Goal: Transaction & Acquisition: Purchase product/service

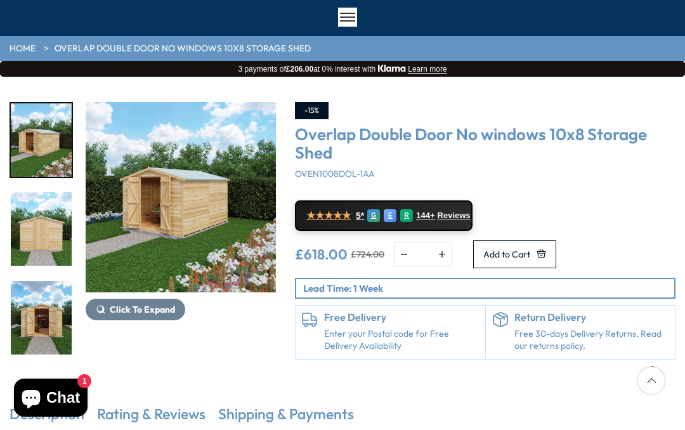
scroll to position [92, 0]
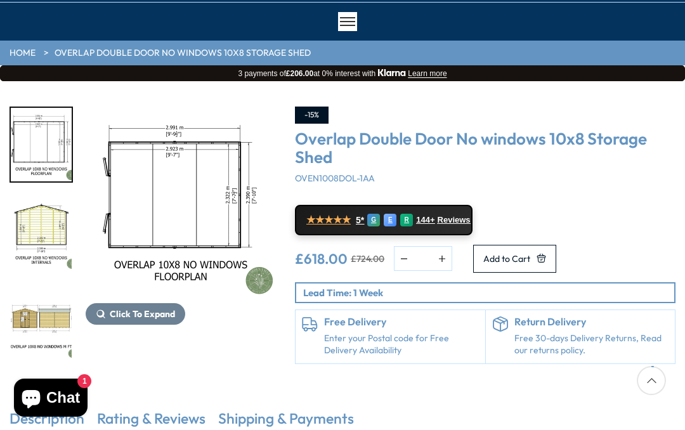
click at [448, 226] on link "★★★★★ 5* G E R 144+ Reviews" at bounding box center [384, 220] width 178 height 30
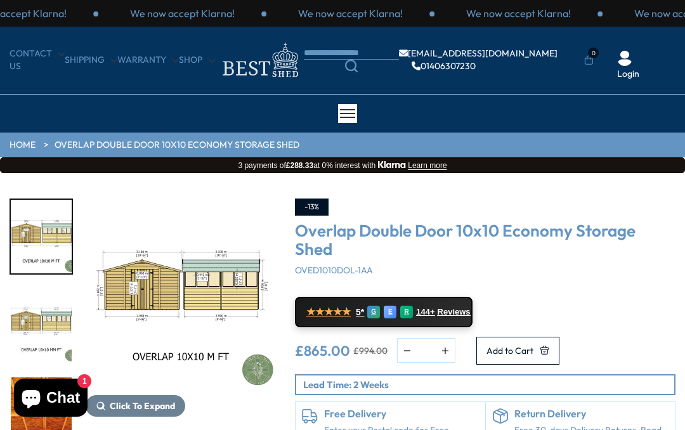
click at [358, 70] on icon "Search" at bounding box center [351, 66] width 13 height 13
click at [358, 67] on icon "Search" at bounding box center [351, 66] width 13 height 13
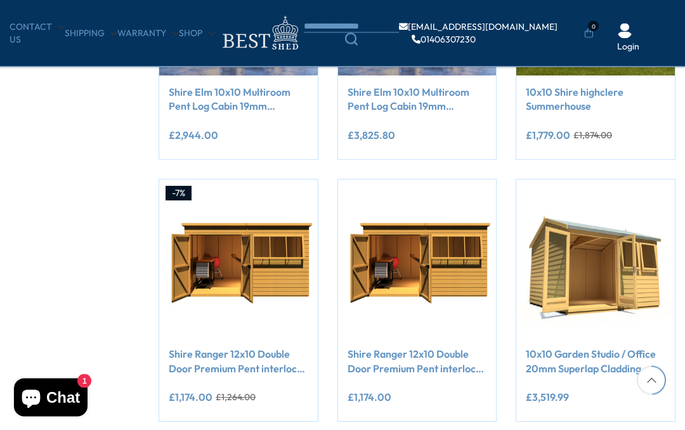
scroll to position [756, 0]
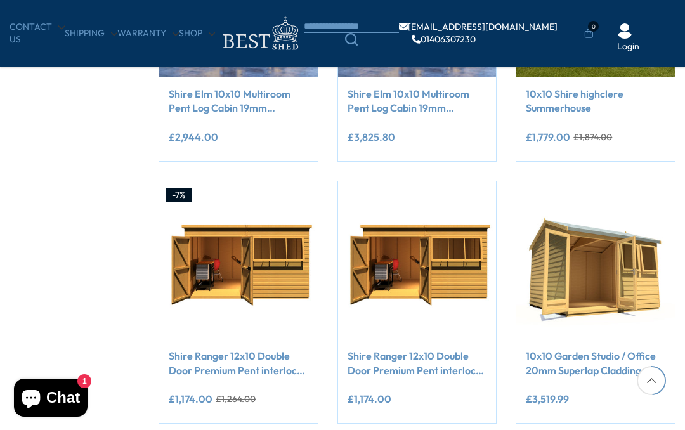
click at [238, 250] on img at bounding box center [238, 260] width 159 height 159
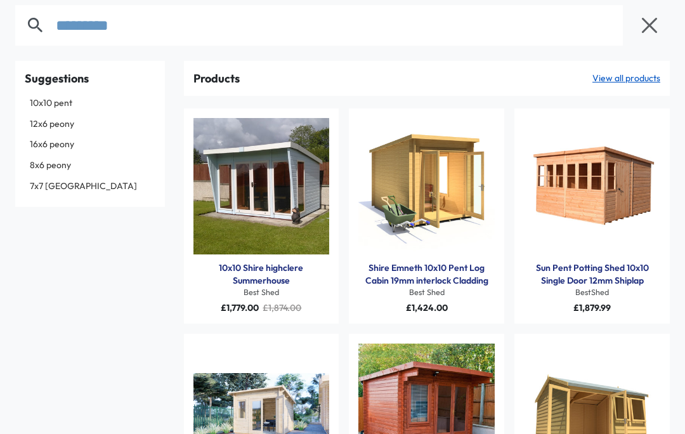
scroll to position [1, 0]
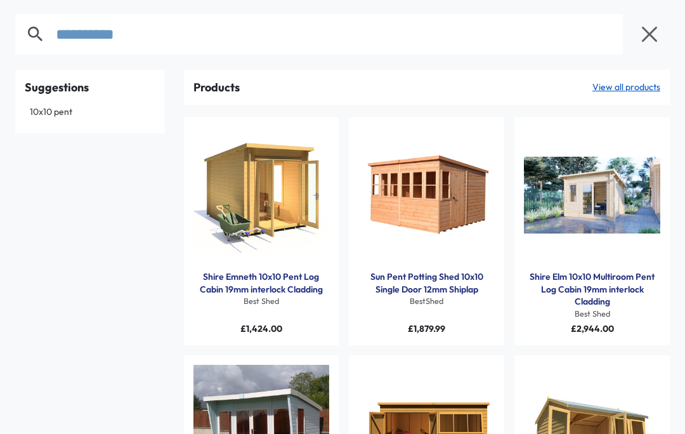
type input "**********"
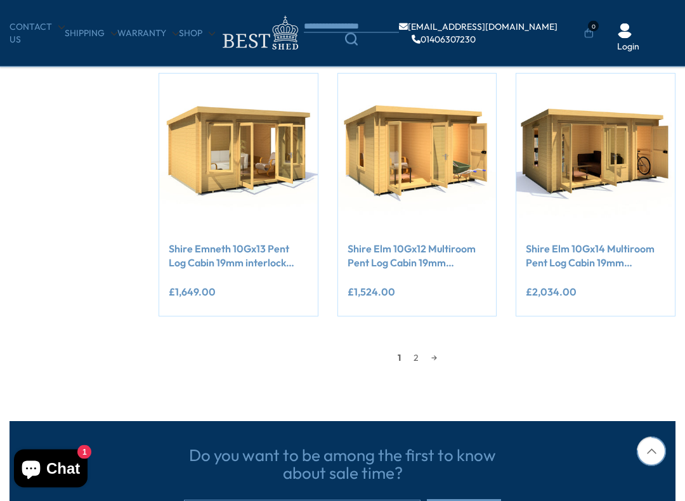
scroll to position [1129, 0]
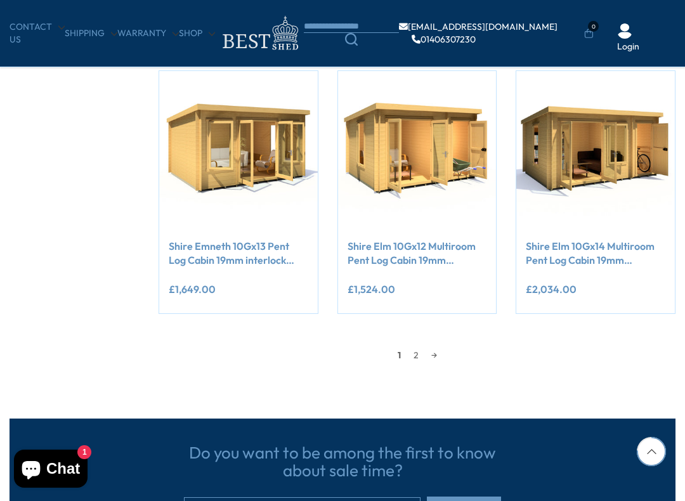
click at [436, 354] on link "→" at bounding box center [434, 355] width 18 height 19
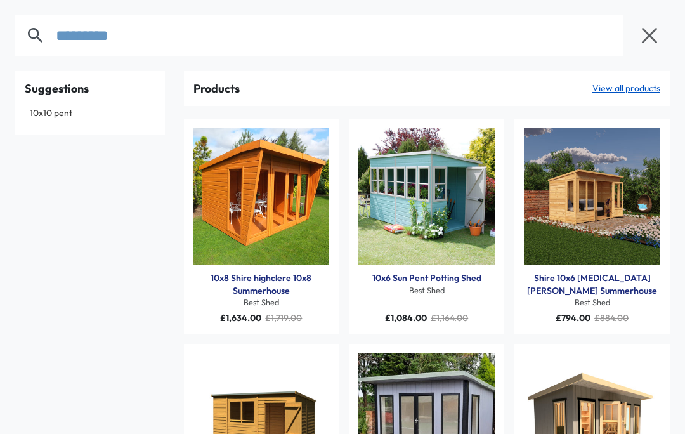
type input "*********"
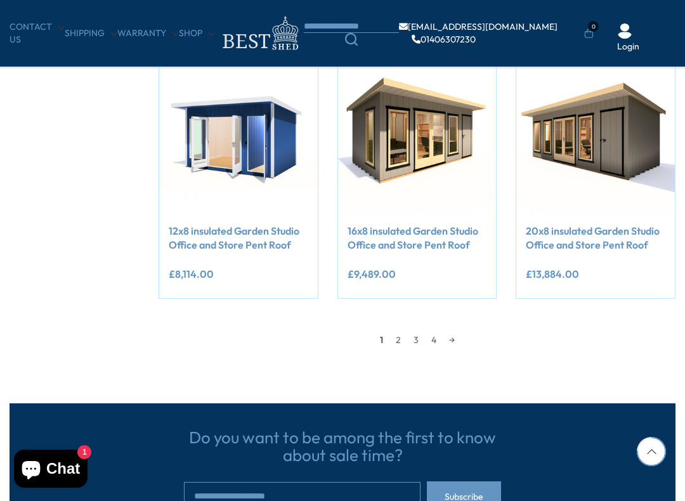
scroll to position [1149, 0]
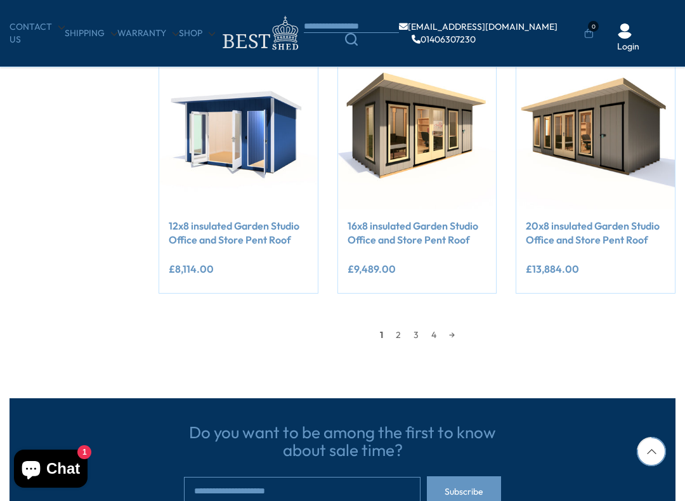
click at [400, 334] on link "2" at bounding box center [398, 334] width 18 height 19
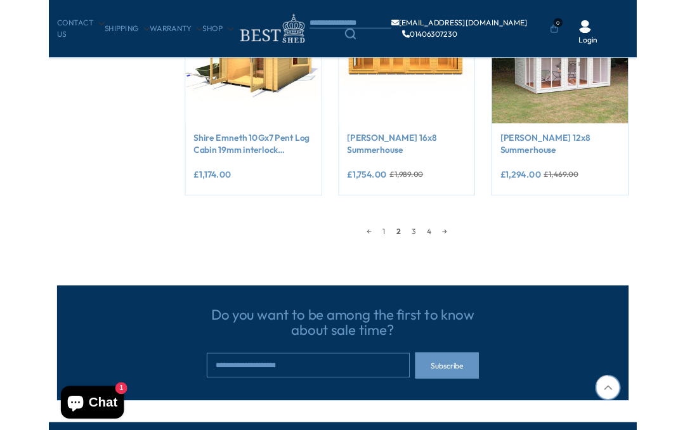
scroll to position [1191, 0]
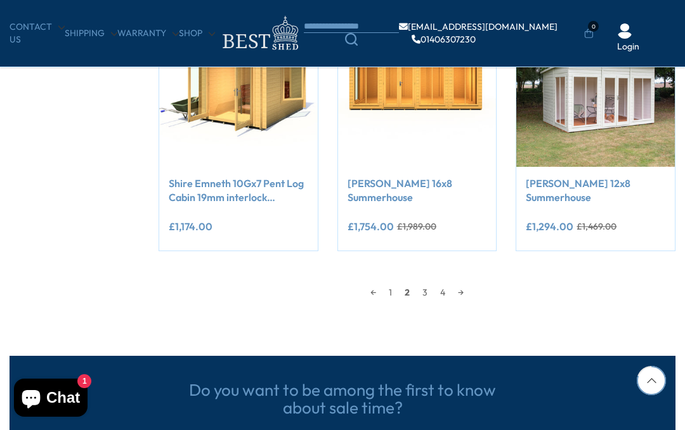
click at [429, 293] on link "3" at bounding box center [425, 292] width 18 height 19
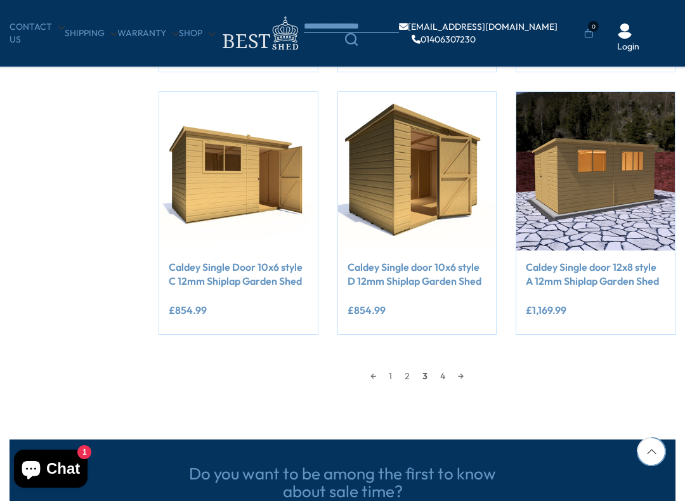
scroll to position [1108, 0]
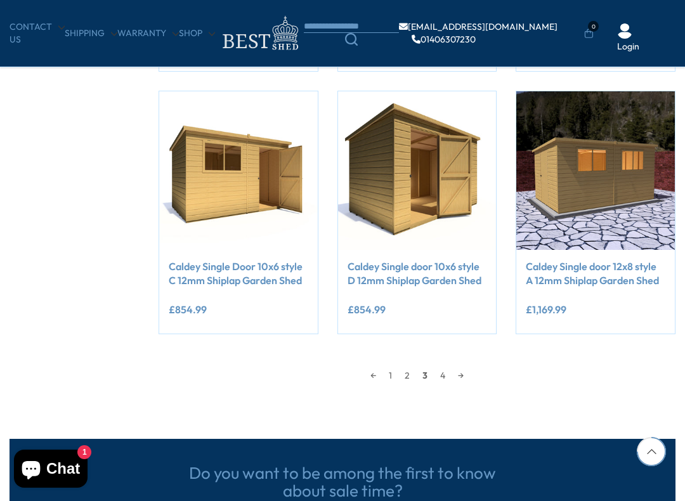
click at [446, 377] on link "4" at bounding box center [443, 375] width 18 height 19
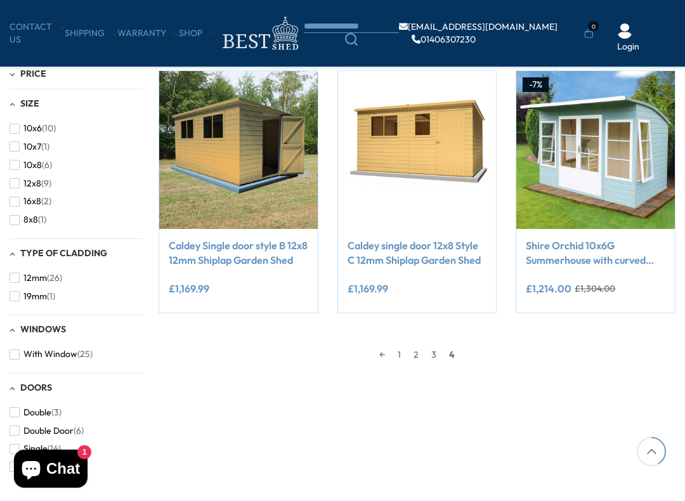
scroll to position [347, 0]
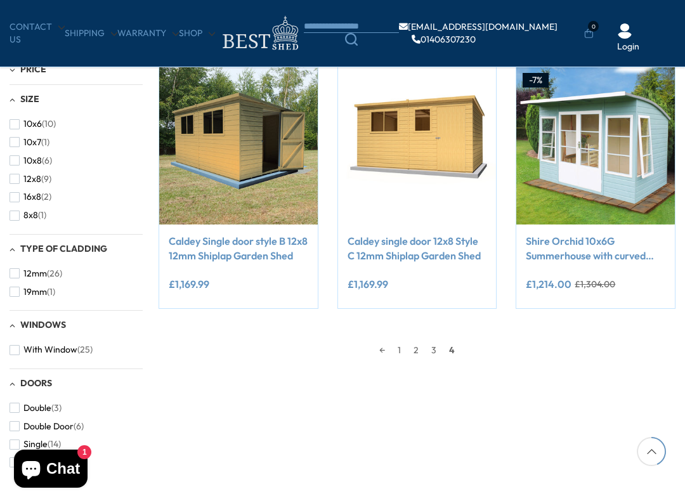
click at [421, 354] on link "2" at bounding box center [416, 349] width 18 height 19
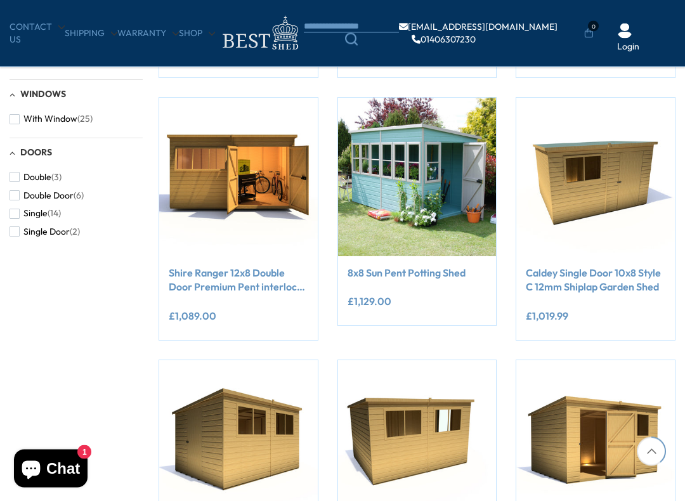
scroll to position [576, 0]
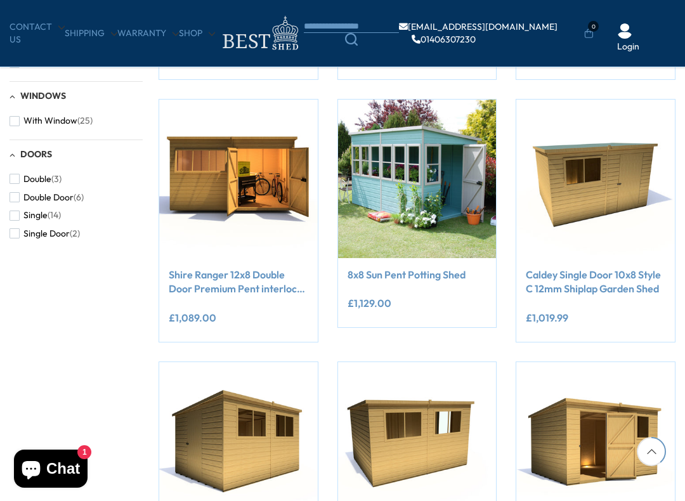
click at [591, 176] on img at bounding box center [595, 179] width 159 height 159
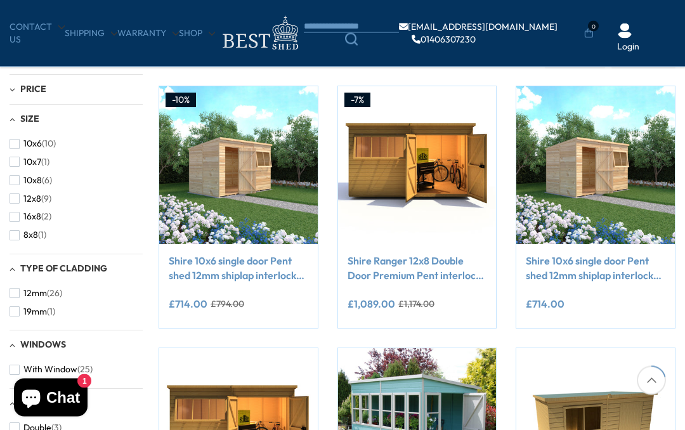
scroll to position [313, 0]
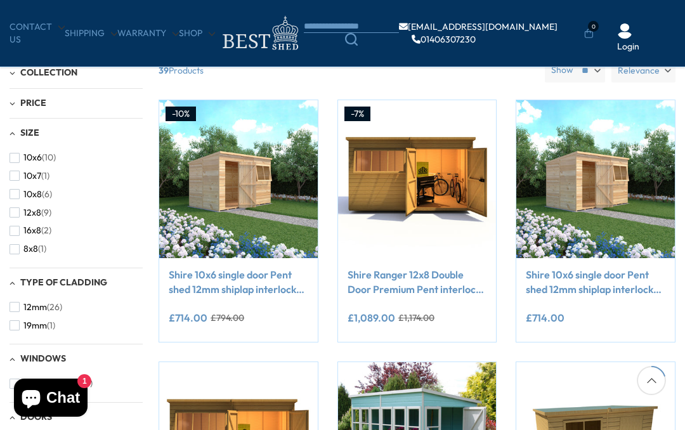
click at [599, 160] on link at bounding box center [595, 179] width 159 height 159
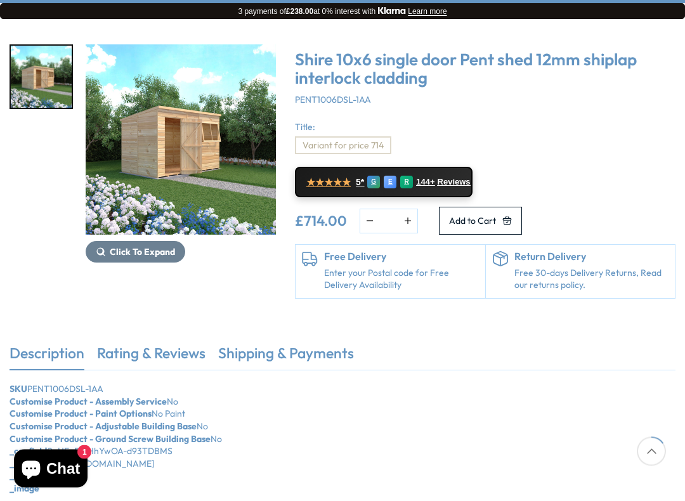
scroll to position [160, 0]
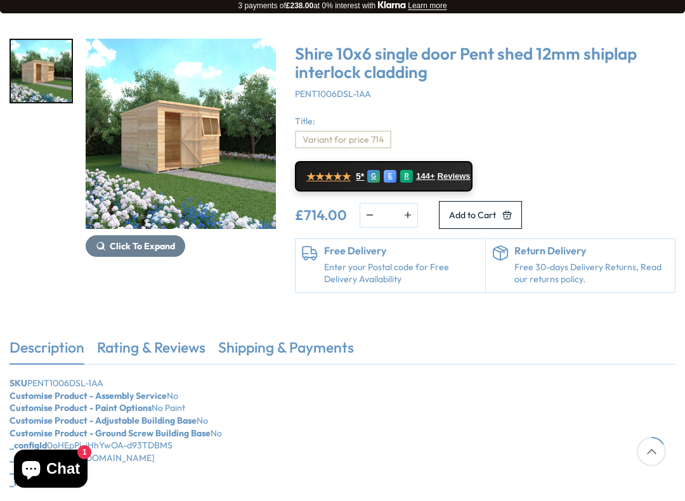
click at [223, 155] on img "1 / 1" at bounding box center [181, 134] width 190 height 190
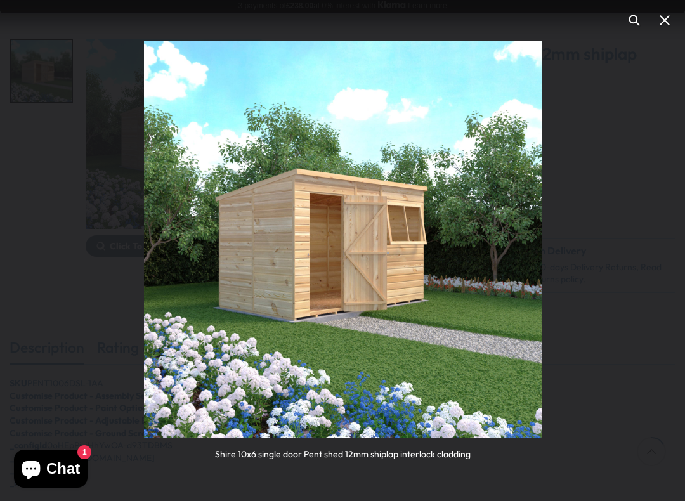
click at [656, 26] on button "You can close this modal content with the ESC key" at bounding box center [664, 20] width 30 height 30
